Goal: Task Accomplishment & Management: Use online tool/utility

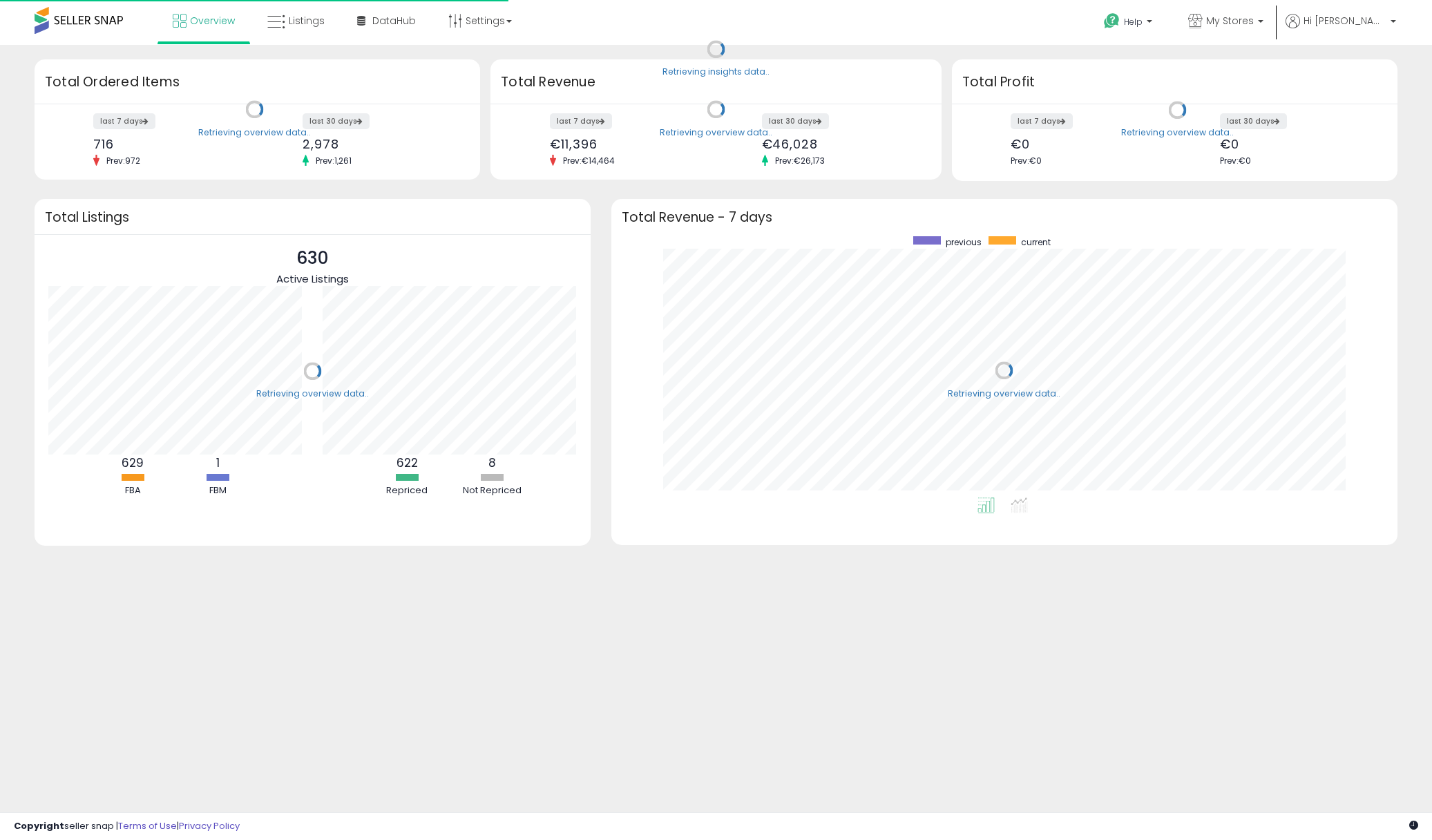
scroll to position [261, 759]
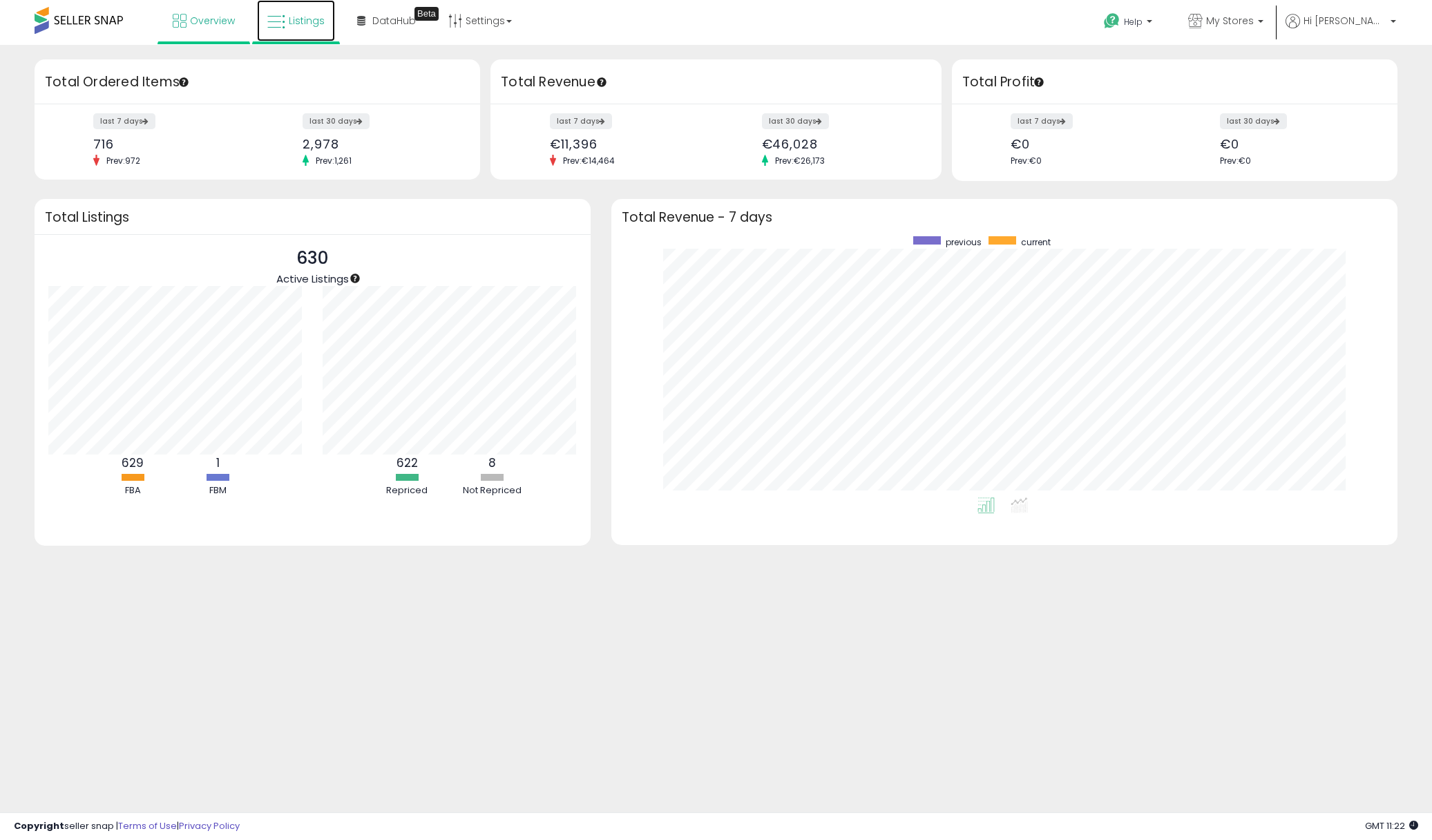
click at [327, 23] on link "Listings" at bounding box center [296, 21] width 78 height 41
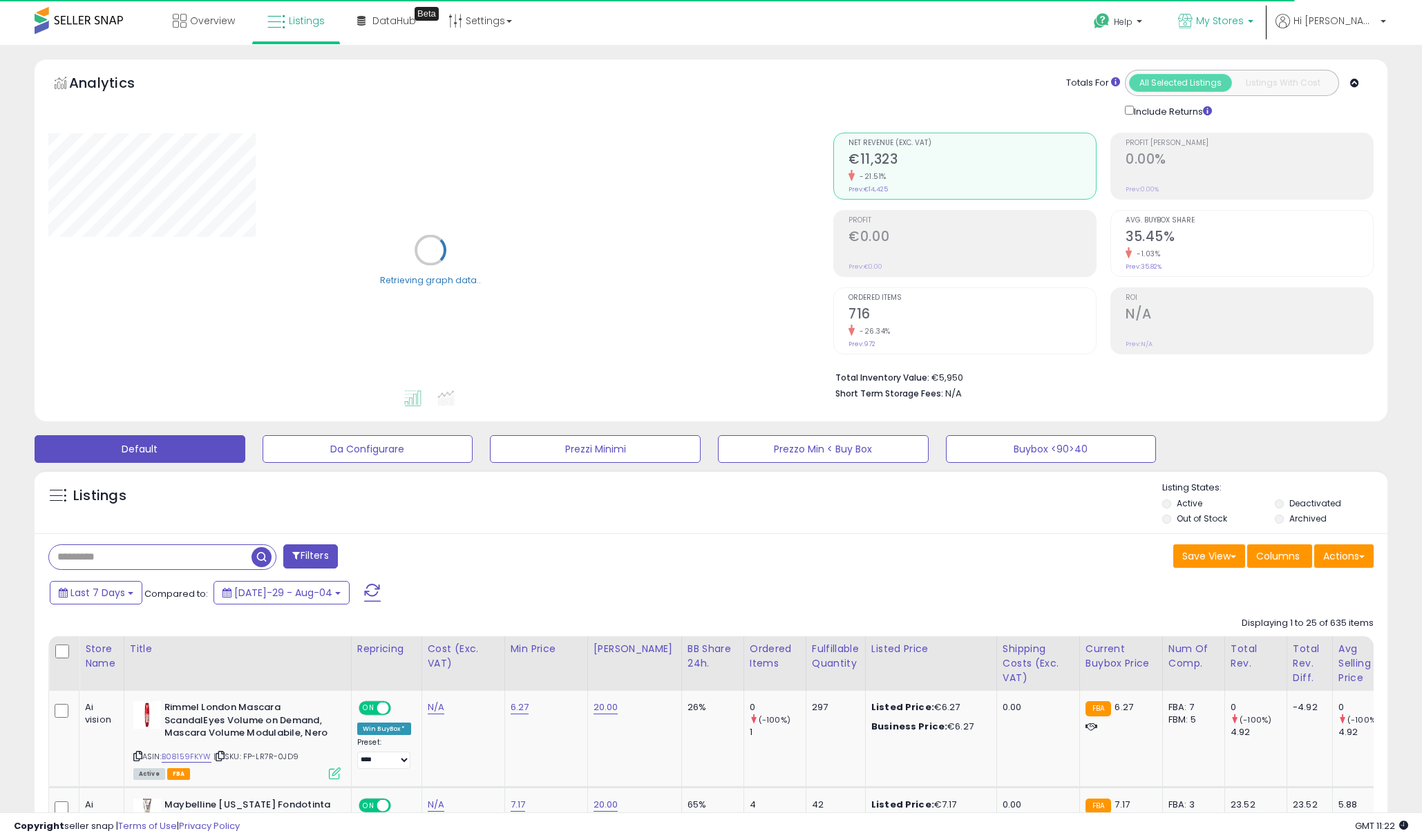
click at [1245, 28] on p "My Stores" at bounding box center [1215, 22] width 75 height 17
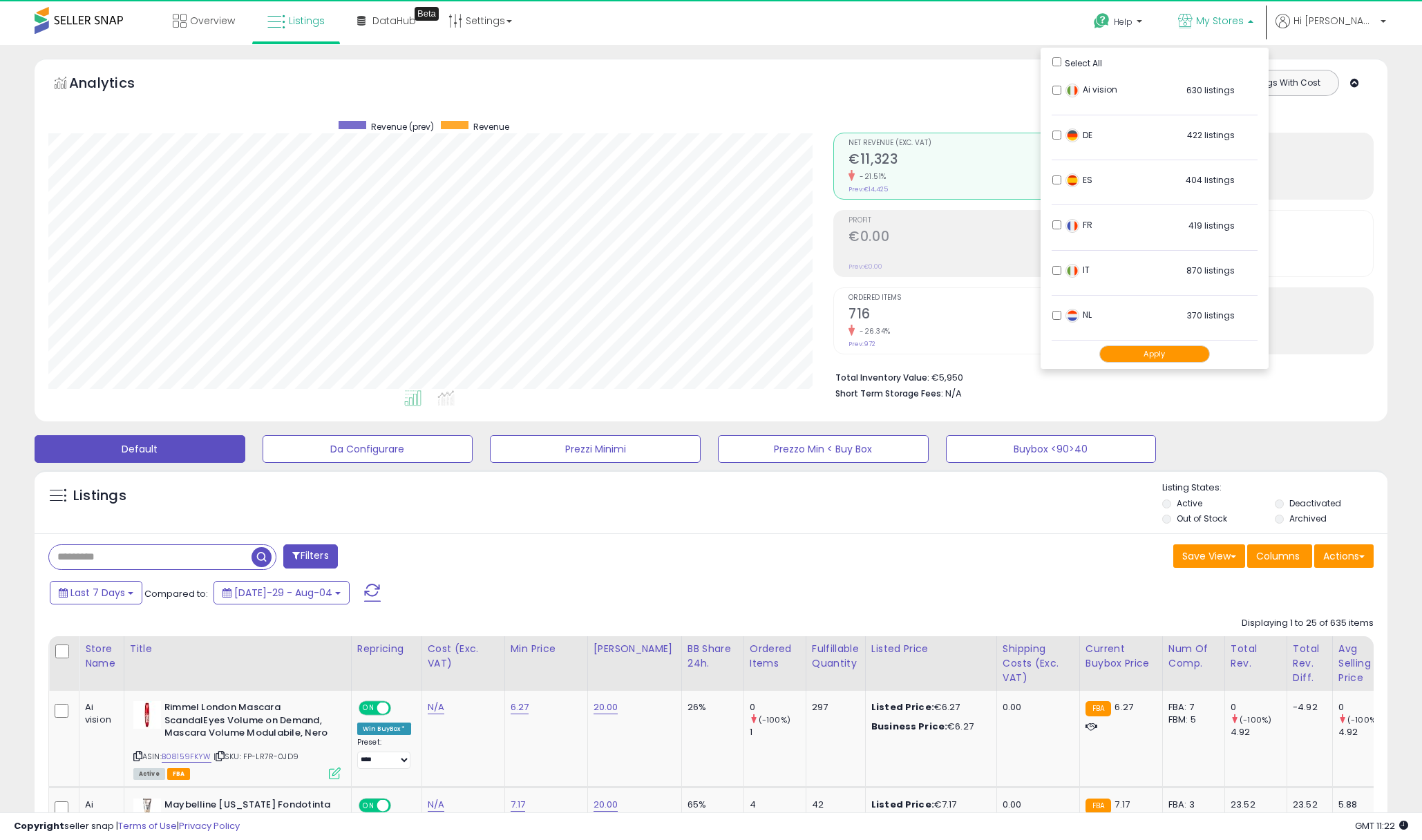
scroll to position [283, 786]
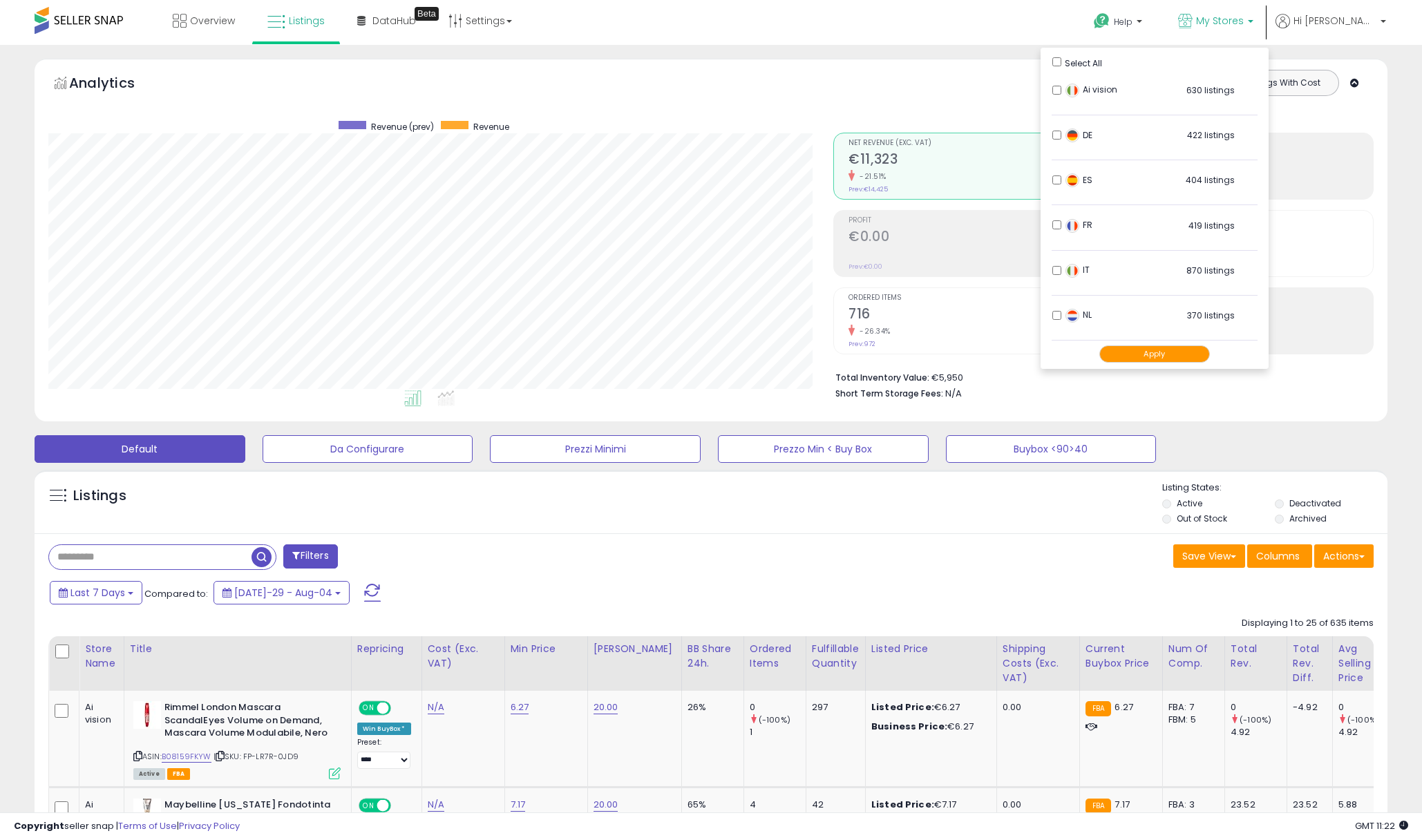
click at [1188, 348] on button "Apply" at bounding box center [1155, 354] width 111 height 17
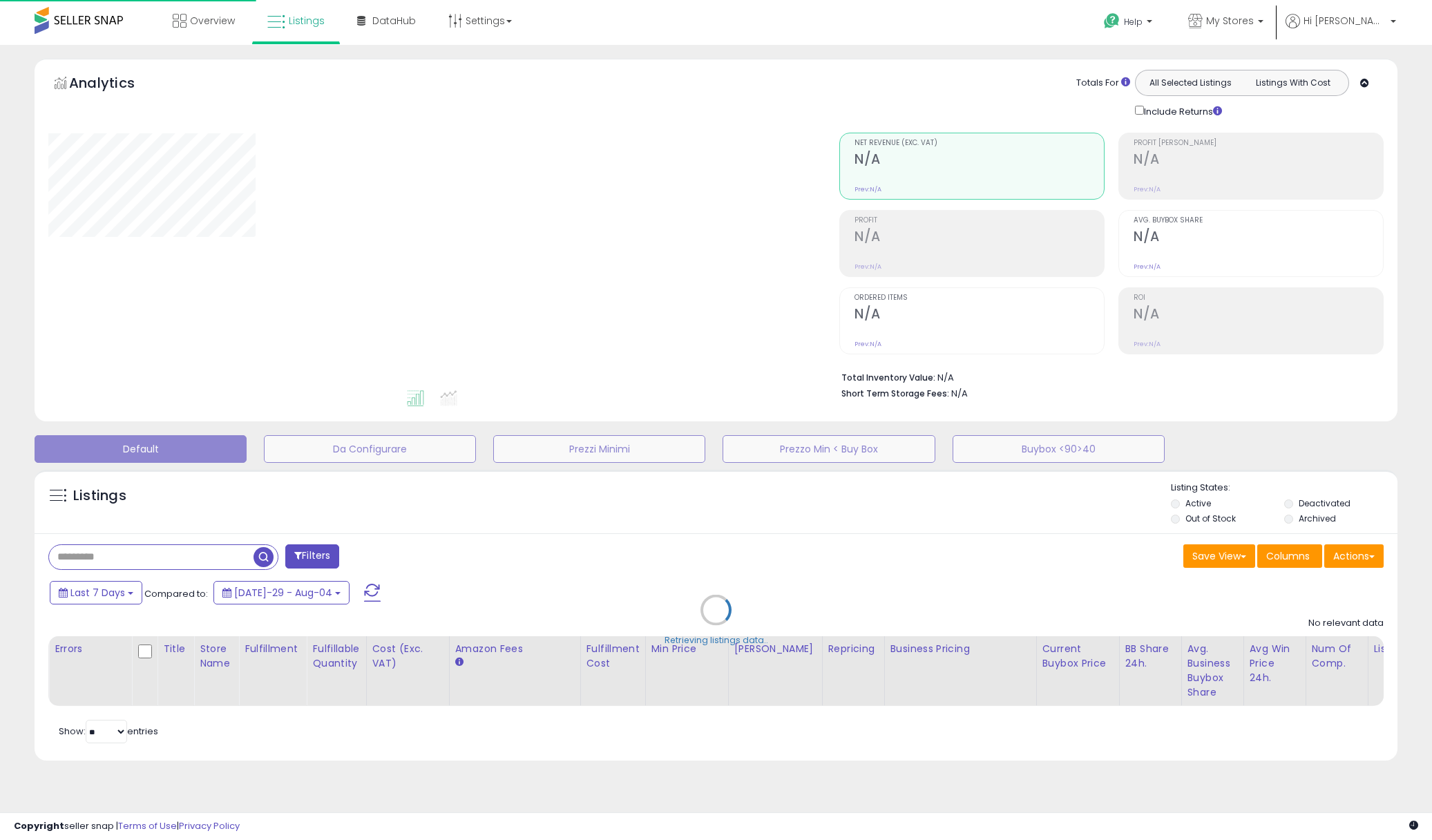
click at [205, 556] on div "Retrieving listings data.." at bounding box center [716, 620] width 1384 height 315
click at [195, 562] on div "Retrieving listings data.." at bounding box center [716, 620] width 1384 height 315
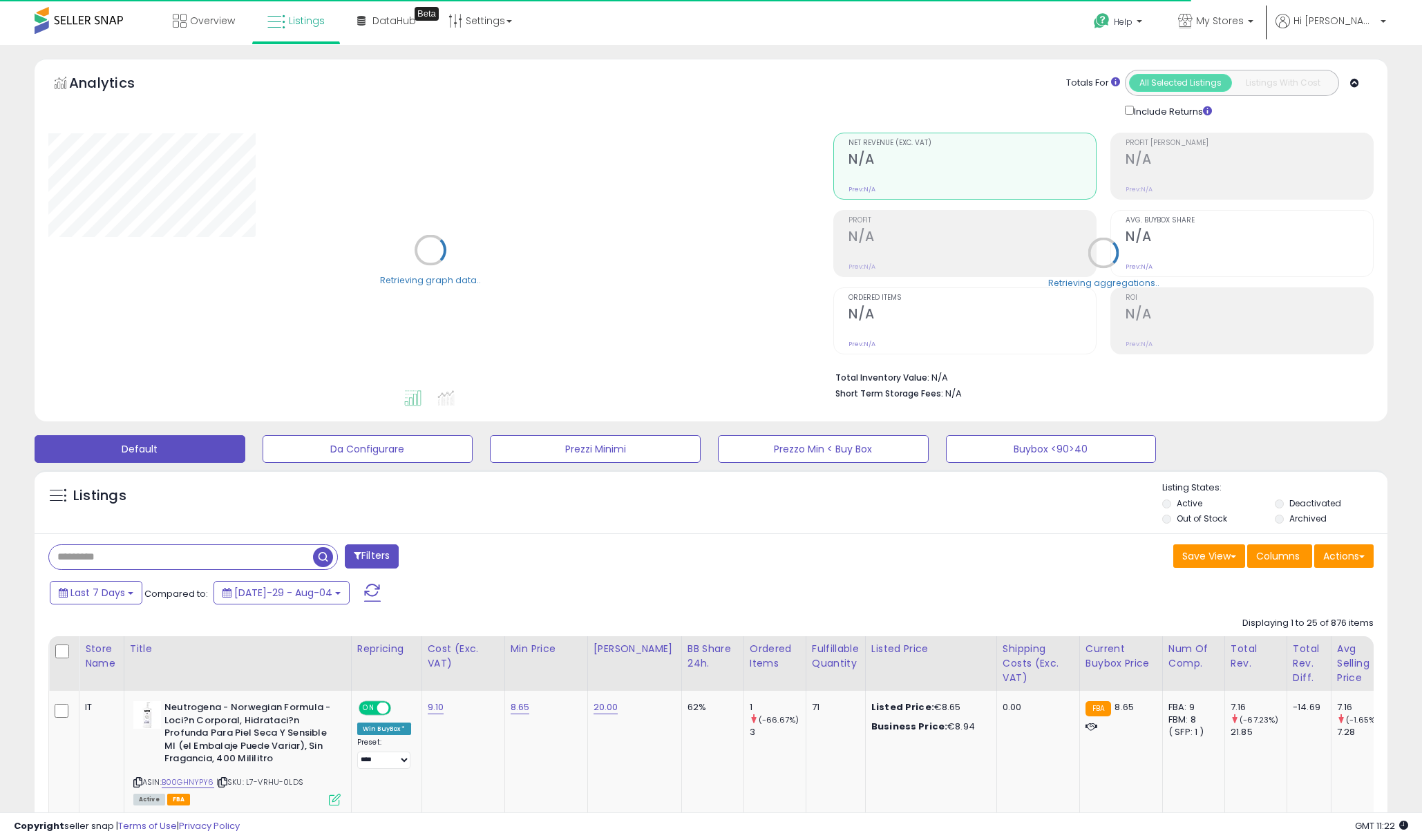
click at [192, 557] on input "text" at bounding box center [181, 557] width 264 height 24
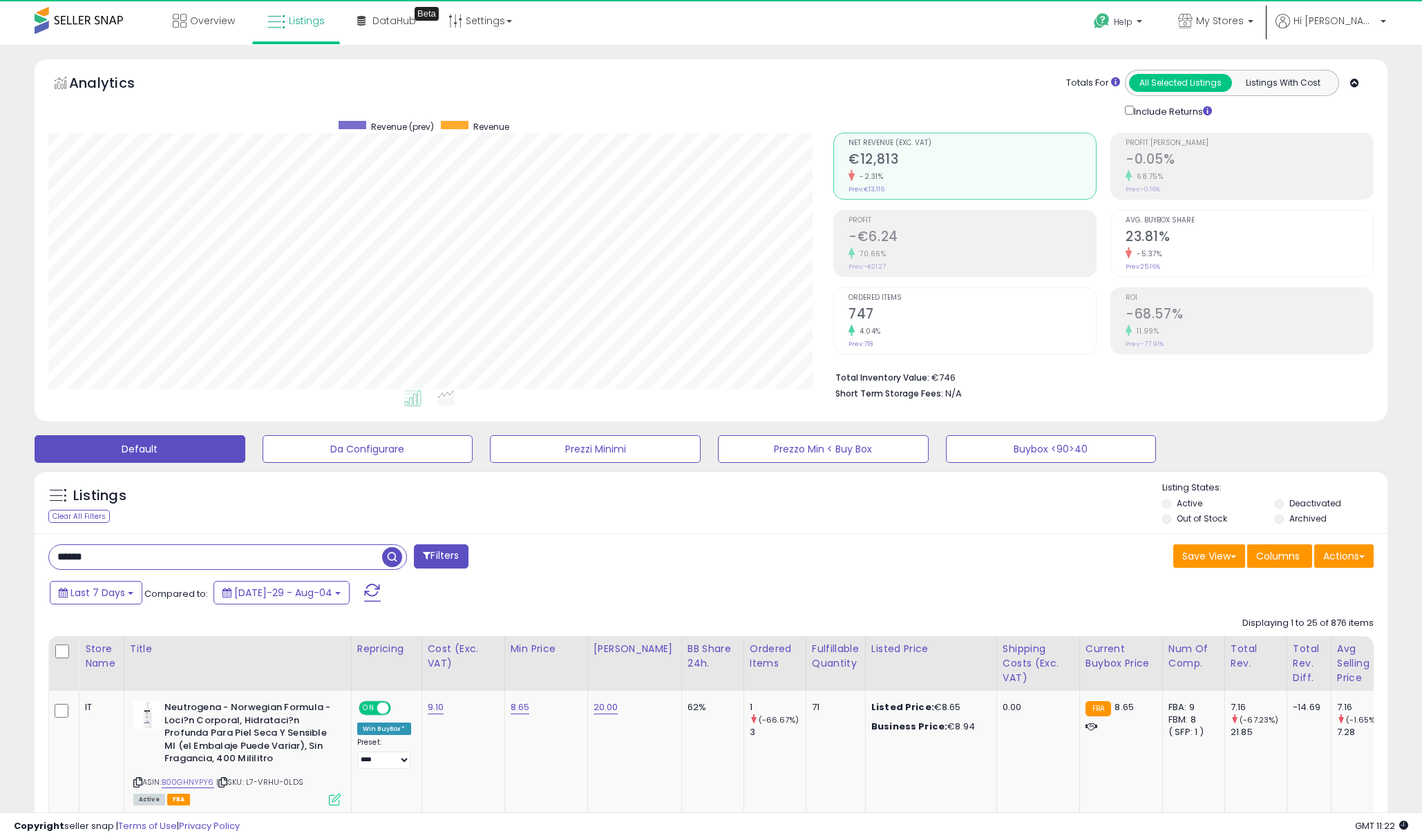
scroll to position [283, 786]
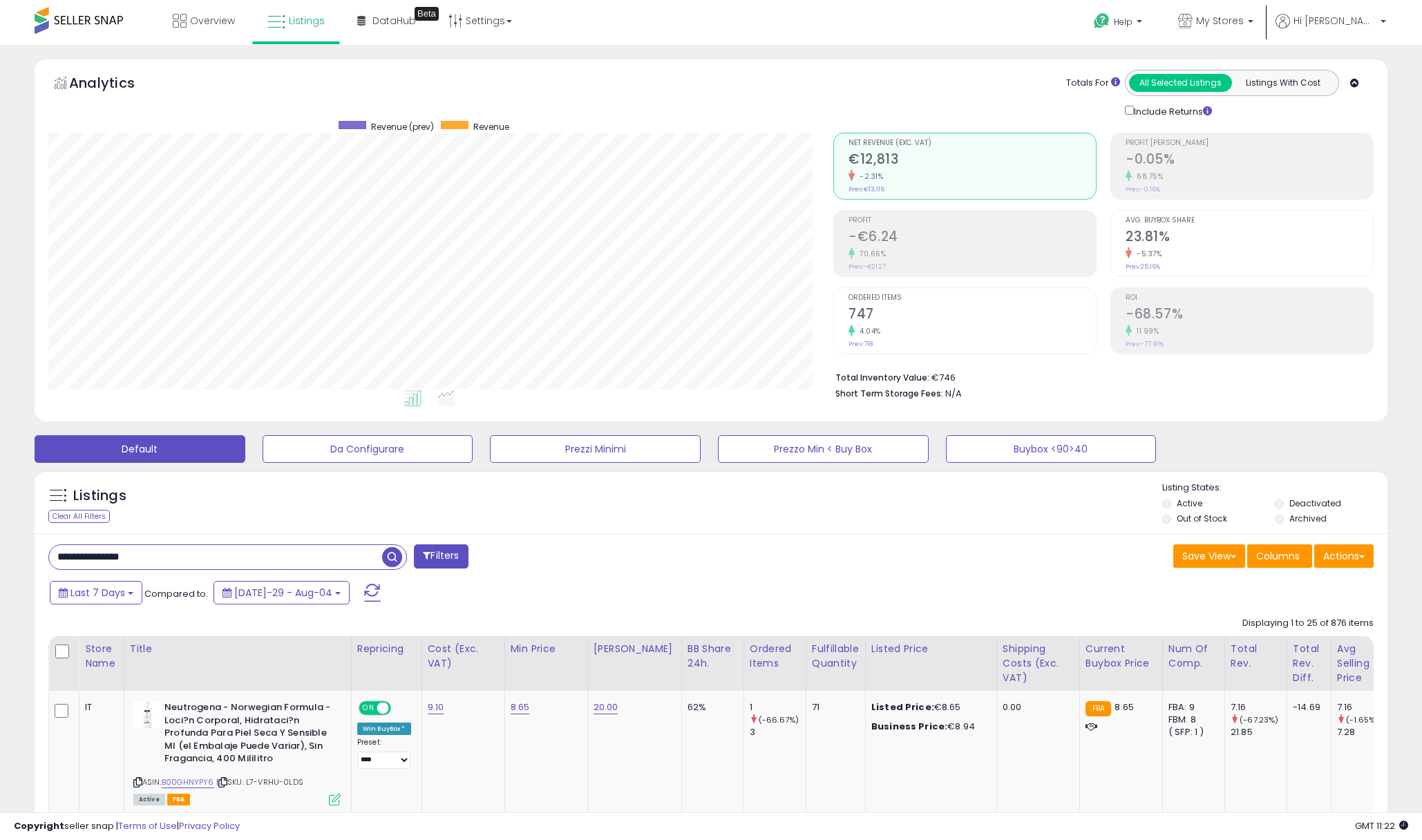
type input "**********"
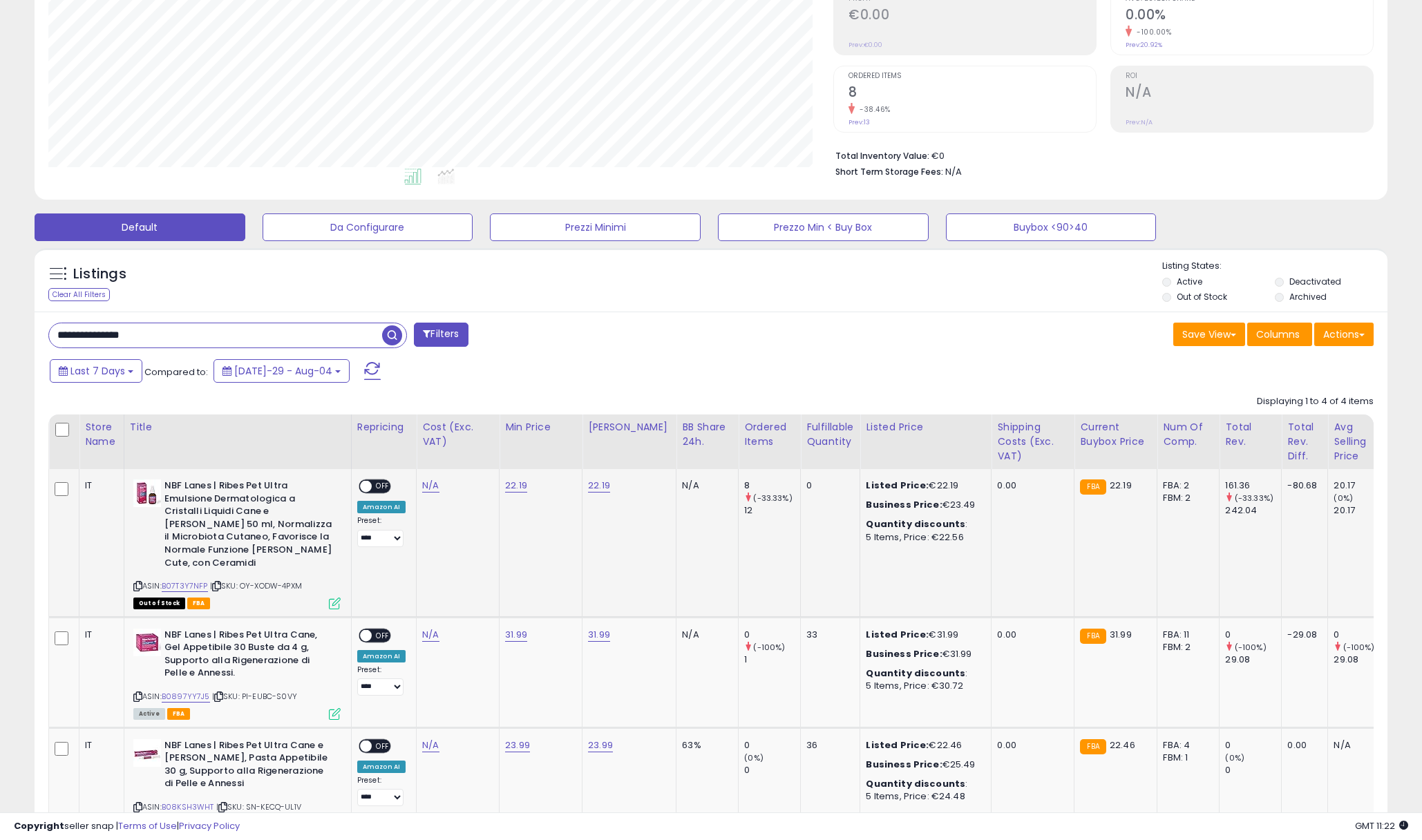
click at [135, 582] on icon at bounding box center [138, 586] width 9 height 8
